Goal: Communication & Community: Share content

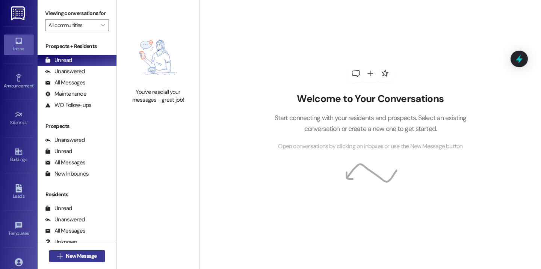
click at [95, 260] on button " New Message" at bounding box center [77, 256] width 56 height 12
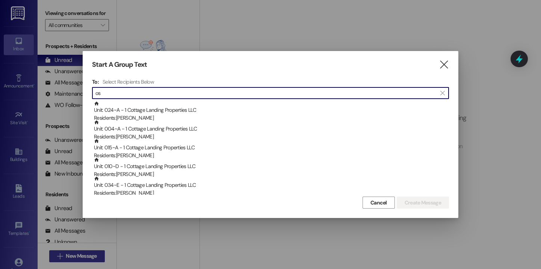
type input "o"
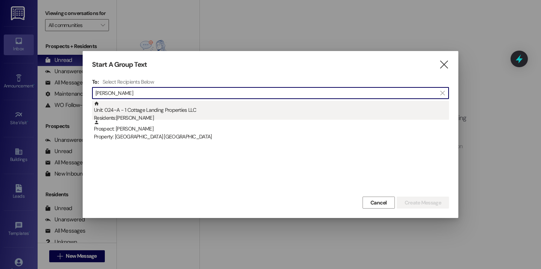
type input "[PERSON_NAME]"
click at [156, 108] on div "Unit: 024~A - 1 Cottage Landing Properties LLC Residents: [PERSON_NAME]" at bounding box center [271, 111] width 355 height 21
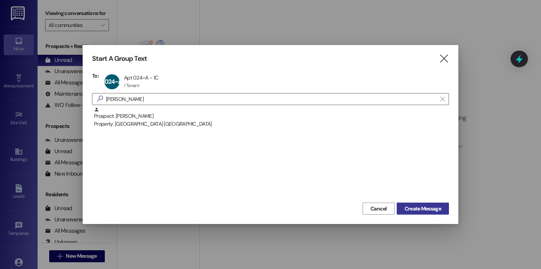
click at [405, 207] on span "Create Message" at bounding box center [422, 209] width 36 height 8
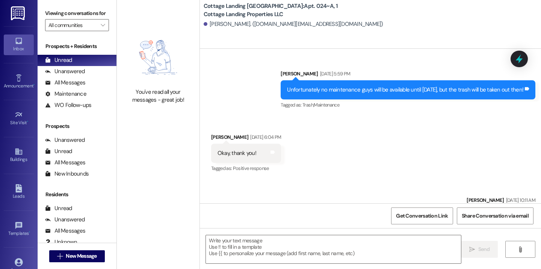
scroll to position [582, 0]
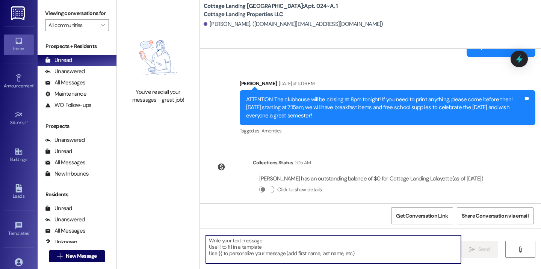
click at [248, 242] on textarea at bounding box center [333, 249] width 255 height 28
type textarea "!!"
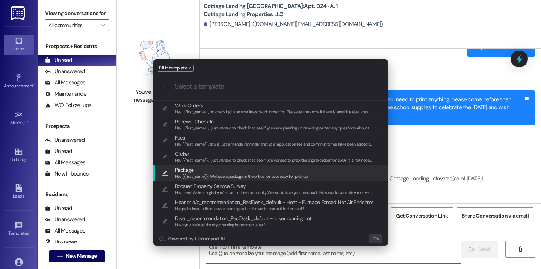
click at [210, 180] on div "Package Hey {{first_name}}! We have a package in the office for you ready for p…" at bounding box center [270, 173] width 235 height 16
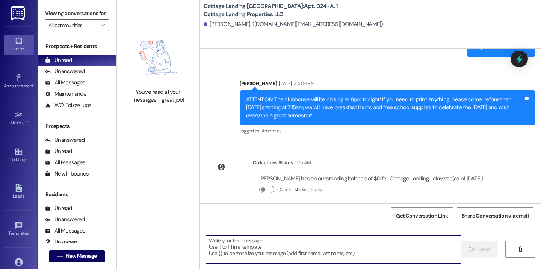
type textarea "Hey {{first_name}}! We have a package in the office for you ready for pick up!"
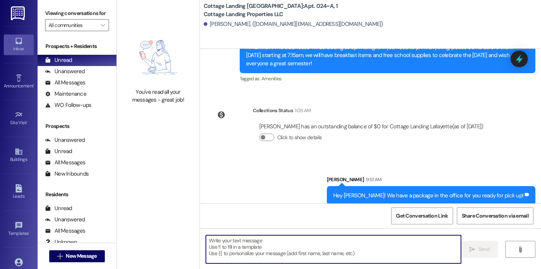
scroll to position [52, 0]
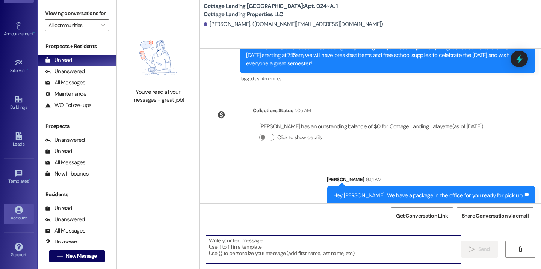
click at [25, 204] on link "Account" at bounding box center [19, 214] width 30 height 20
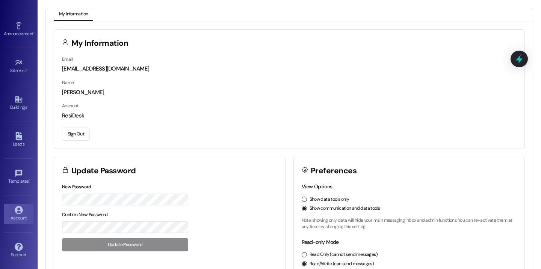
click at [70, 133] on button "Sign Out" at bounding box center [76, 134] width 28 height 13
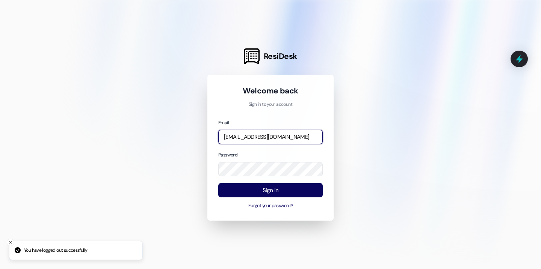
click at [256, 135] on input "[EMAIL_ADDRESS][DOMAIN_NAME]" at bounding box center [270, 137] width 104 height 15
type input "[EMAIL_ADDRESS][DOMAIN_NAME]"
